Goal: Task Accomplishment & Management: Manage account settings

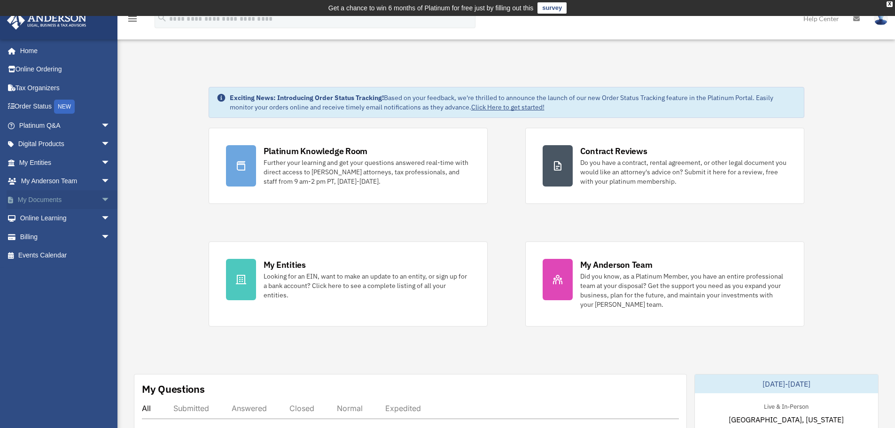
click at [101, 201] on span "arrow_drop_down" at bounding box center [110, 199] width 19 height 19
click at [46, 219] on link "Box" at bounding box center [68, 218] width 111 height 19
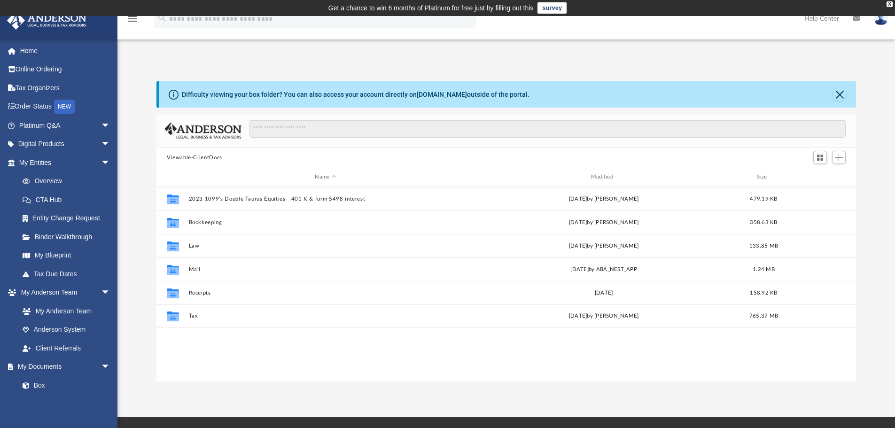
scroll to position [207, 692]
click at [876, 19] on img at bounding box center [881, 19] width 14 height 14
click at [693, 84] on link "Logout" at bounding box center [740, 81] width 94 height 19
